Goal: Task Accomplishment & Management: Manage account settings

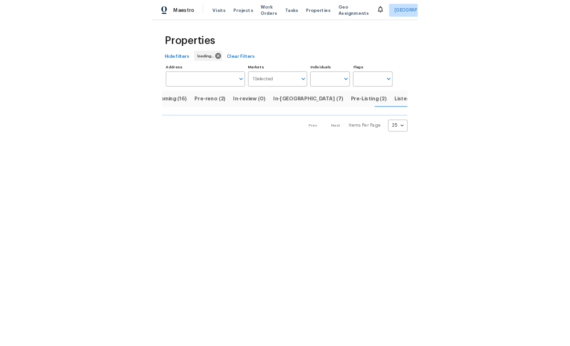
scroll to position [0, 25]
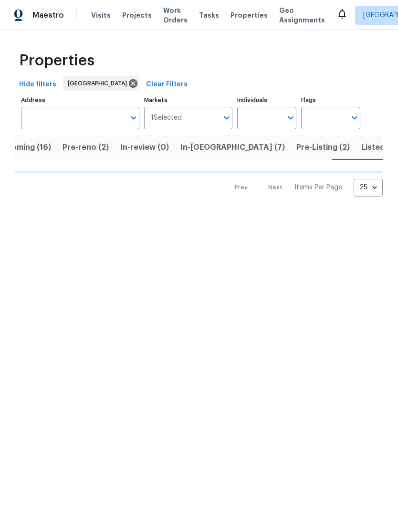
click at [203, 147] on span "In-reno (7)" at bounding box center [232, 147] width 105 height 13
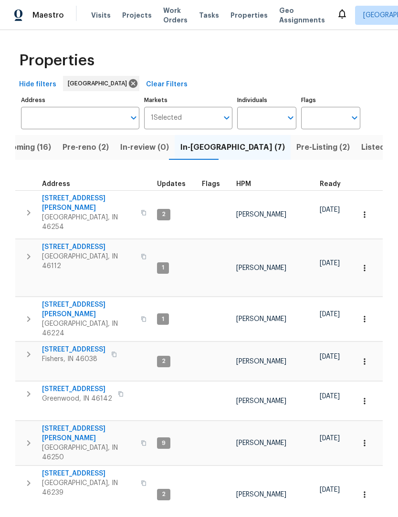
click at [84, 150] on span "Pre-reno (2)" at bounding box center [86, 147] width 46 height 13
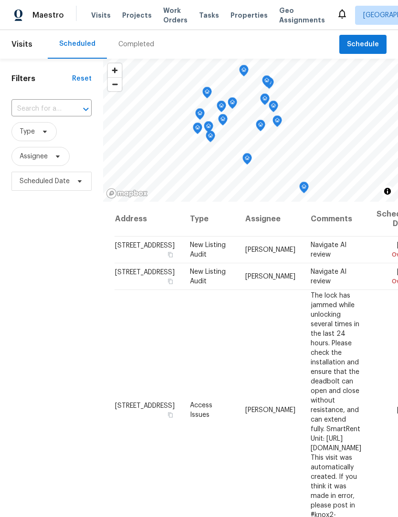
scroll to position [0, 0]
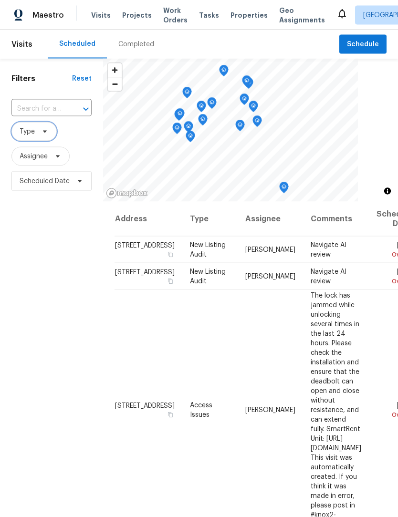
click at [32, 137] on span "Type" at bounding box center [27, 132] width 15 height 10
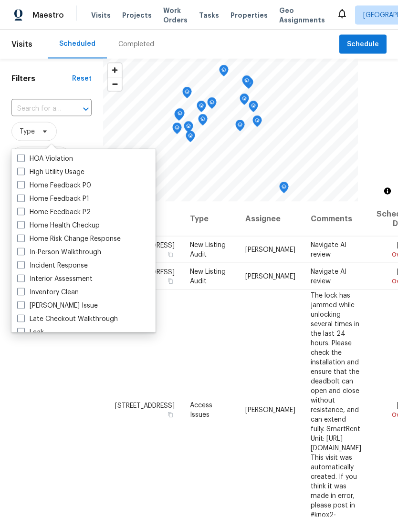
scroll to position [279, 0]
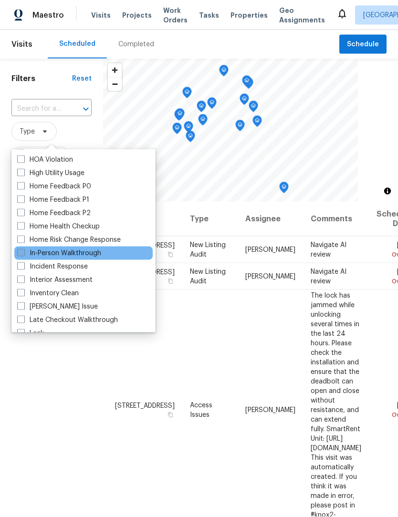
click at [20, 253] on span at bounding box center [21, 253] width 8 height 8
click at [20, 253] on input "In-Person Walkthrough" at bounding box center [20, 252] width 6 height 6
checkbox input "true"
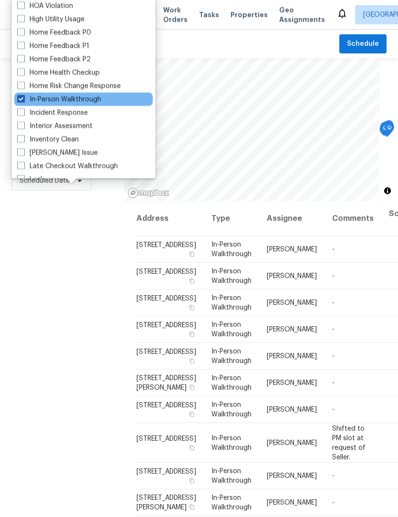
scroll to position [0, 0]
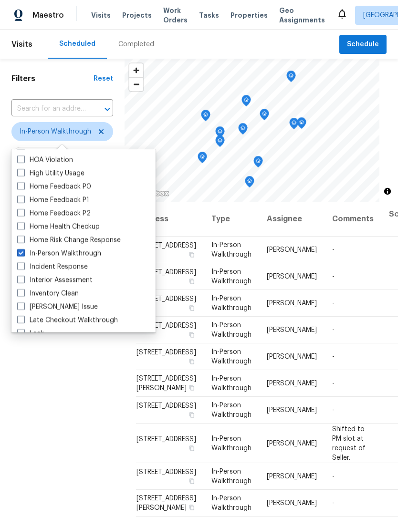
click at [59, 393] on div "Filters Reset ​ In-Person Walkthrough Assignee Scheduled Date" at bounding box center [62, 337] width 125 height 557
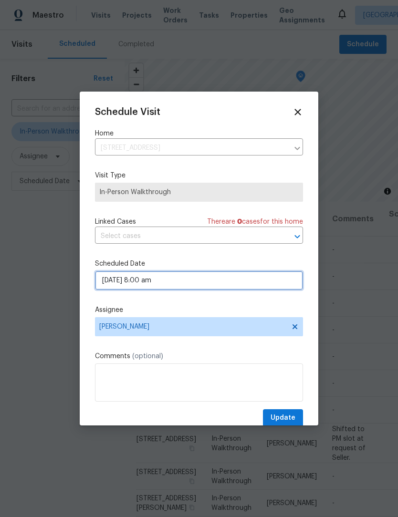
click at [112, 282] on input "08/21/2025 8:00 am" at bounding box center [199, 280] width 208 height 19
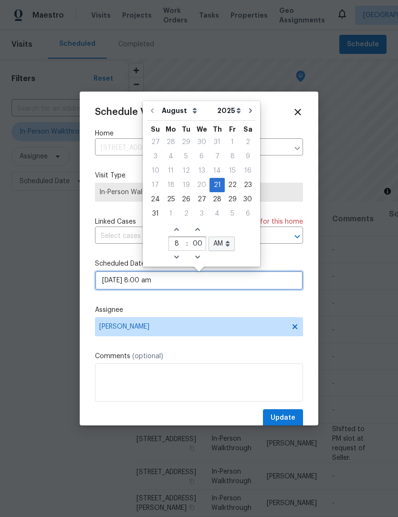
scroll to position [0, 0]
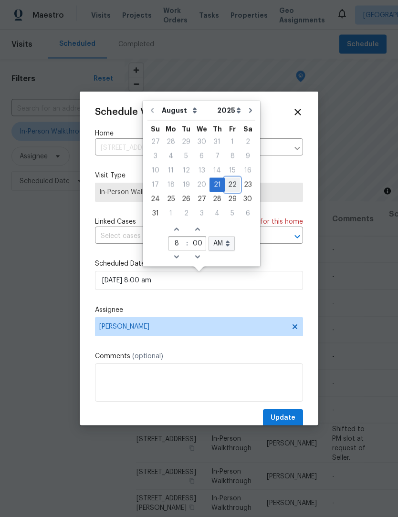
click at [227, 189] on div "22" at bounding box center [232, 185] width 15 height 13
type input "08/22/2025 8:00 am"
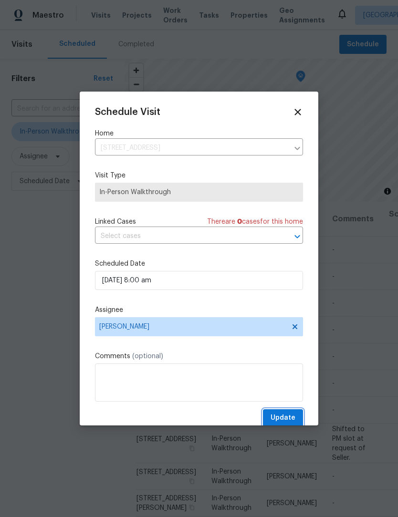
click at [289, 421] on span "Update" at bounding box center [283, 418] width 25 height 12
